Goal: Information Seeking & Learning: Learn about a topic

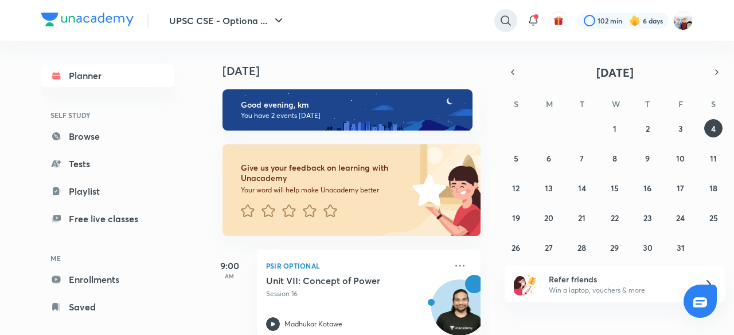
click at [502, 18] on icon at bounding box center [506, 21] width 14 height 14
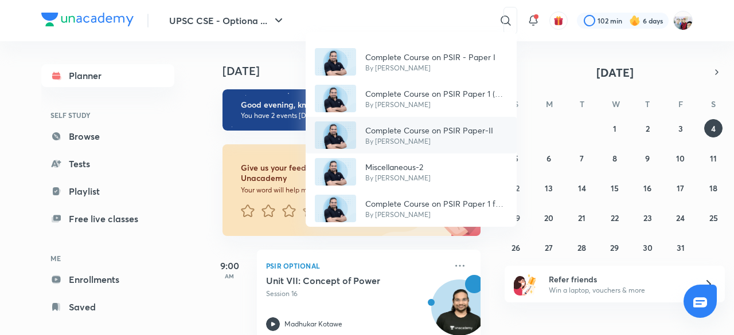
click at [413, 134] on p "Complete Course on PSIR Paper-II" at bounding box center [429, 130] width 128 height 12
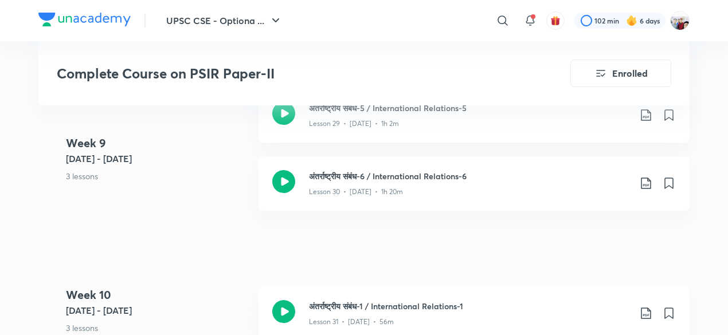
scroll to position [3049, 0]
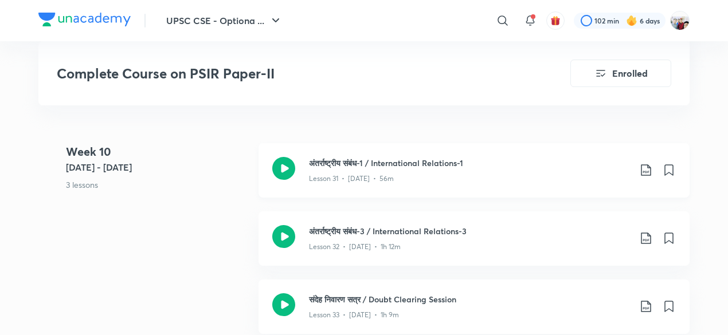
click at [429, 160] on h3 "अंतर्राष्ट्रीय संबंध-1 / International Relations-1" at bounding box center [469, 163] width 321 height 12
